Goal: Find specific page/section: Find specific page/section

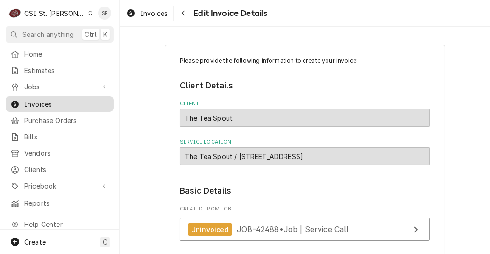
scroll to position [1350, 0]
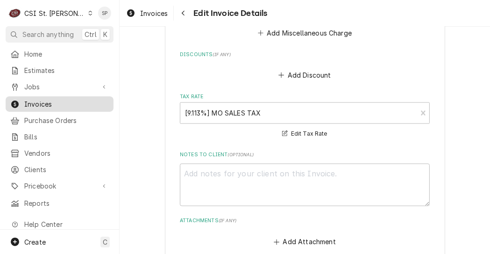
click at [50, 99] on span "Invoices" at bounding box center [66, 104] width 85 height 10
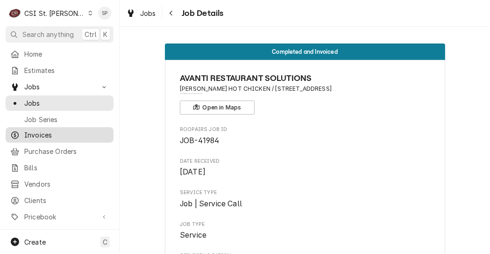
click at [34, 131] on span "Invoices" at bounding box center [66, 135] width 85 height 10
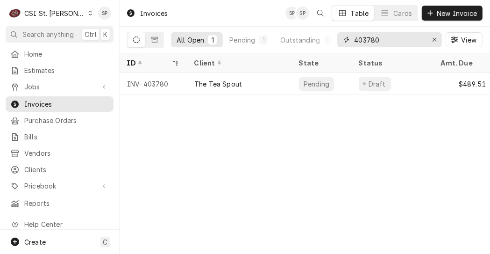
click at [394, 42] on input "403780" at bounding box center [389, 39] width 70 height 15
click at [432, 37] on icon "Erase input" at bounding box center [434, 39] width 5 height 7
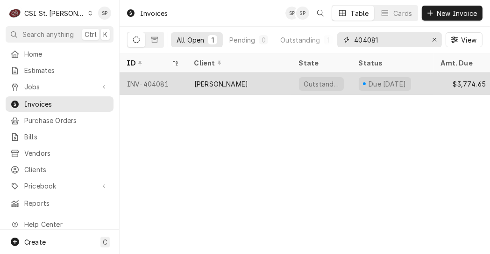
type input "404081"
click at [153, 82] on div "INV-404081" at bounding box center [153, 83] width 67 height 22
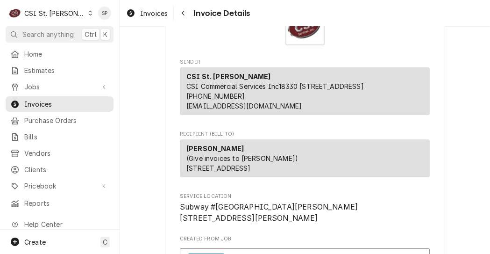
scroll to position [105, 0]
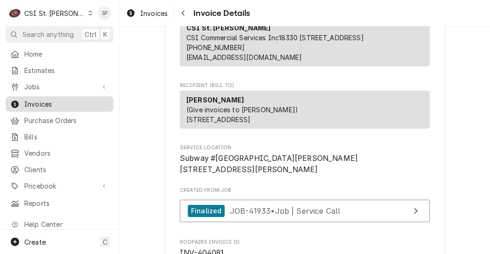
click at [78, 99] on span "Invoices" at bounding box center [66, 104] width 85 height 10
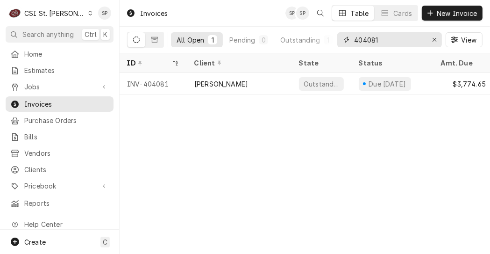
click at [385, 37] on input "404081" at bounding box center [389, 39] width 70 height 15
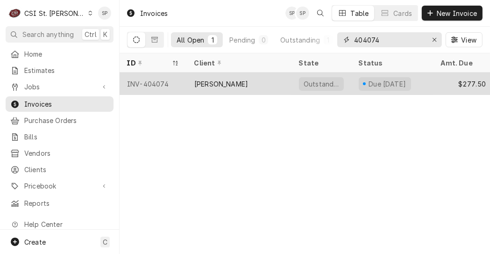
type input "404074"
click at [139, 80] on div "INV-404074" at bounding box center [153, 83] width 67 height 22
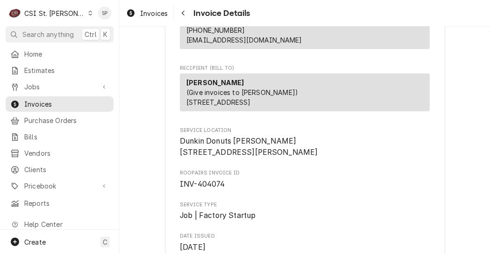
scroll to position [130, 0]
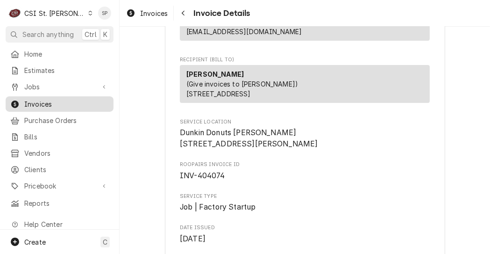
click at [60, 100] on span "Invoices" at bounding box center [66, 104] width 85 height 10
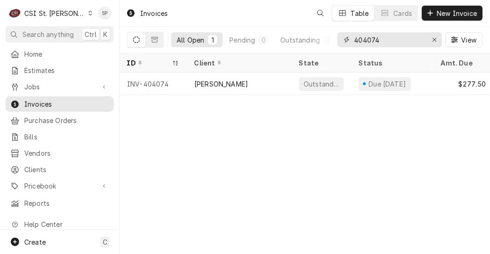
click at [387, 39] on input "404074" at bounding box center [389, 39] width 70 height 15
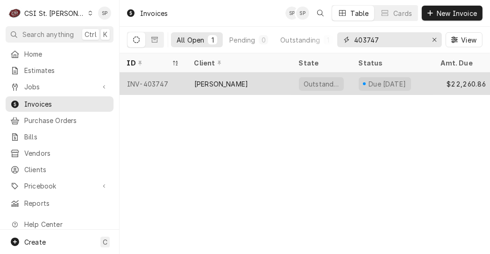
type input "403747"
click at [154, 81] on div "INV-403747" at bounding box center [153, 83] width 67 height 22
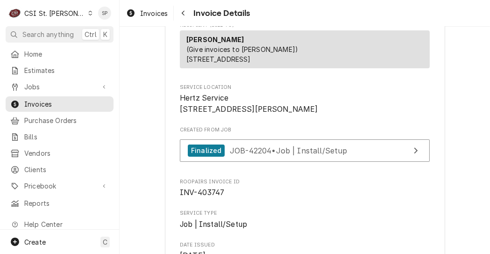
scroll to position [168, 0]
